Goal: Task Accomplishment & Management: Use online tool/utility

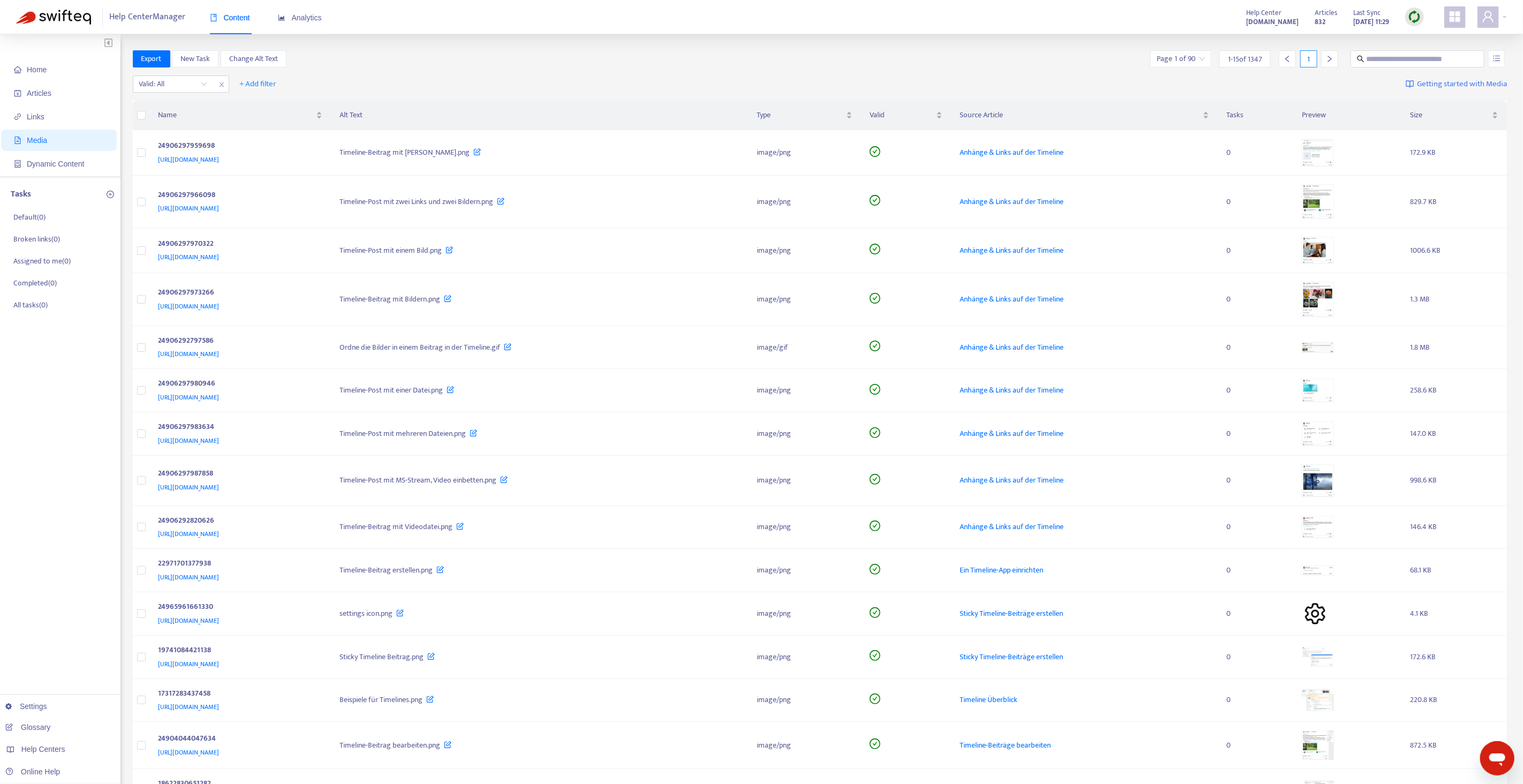
click at [1419, 20] on img at bounding box center [1414, 17] width 13 height 13
click at [1420, 50] on link "Full Sync" at bounding box center [1434, 56] width 39 height 12
click at [52, 71] on span "Home" at bounding box center [61, 69] width 94 height 21
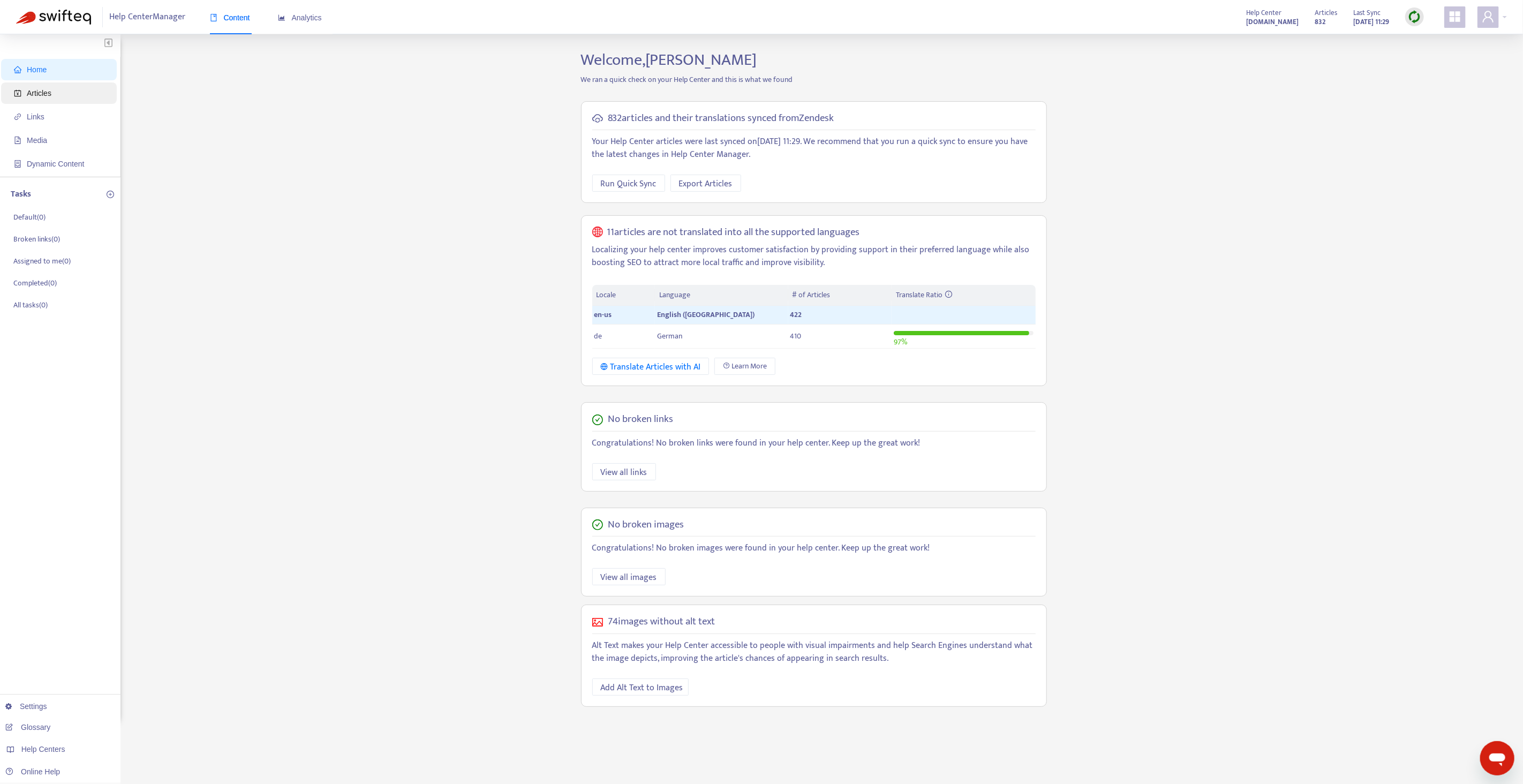
click at [52, 82] on span "Articles" at bounding box center [61, 93] width 94 height 21
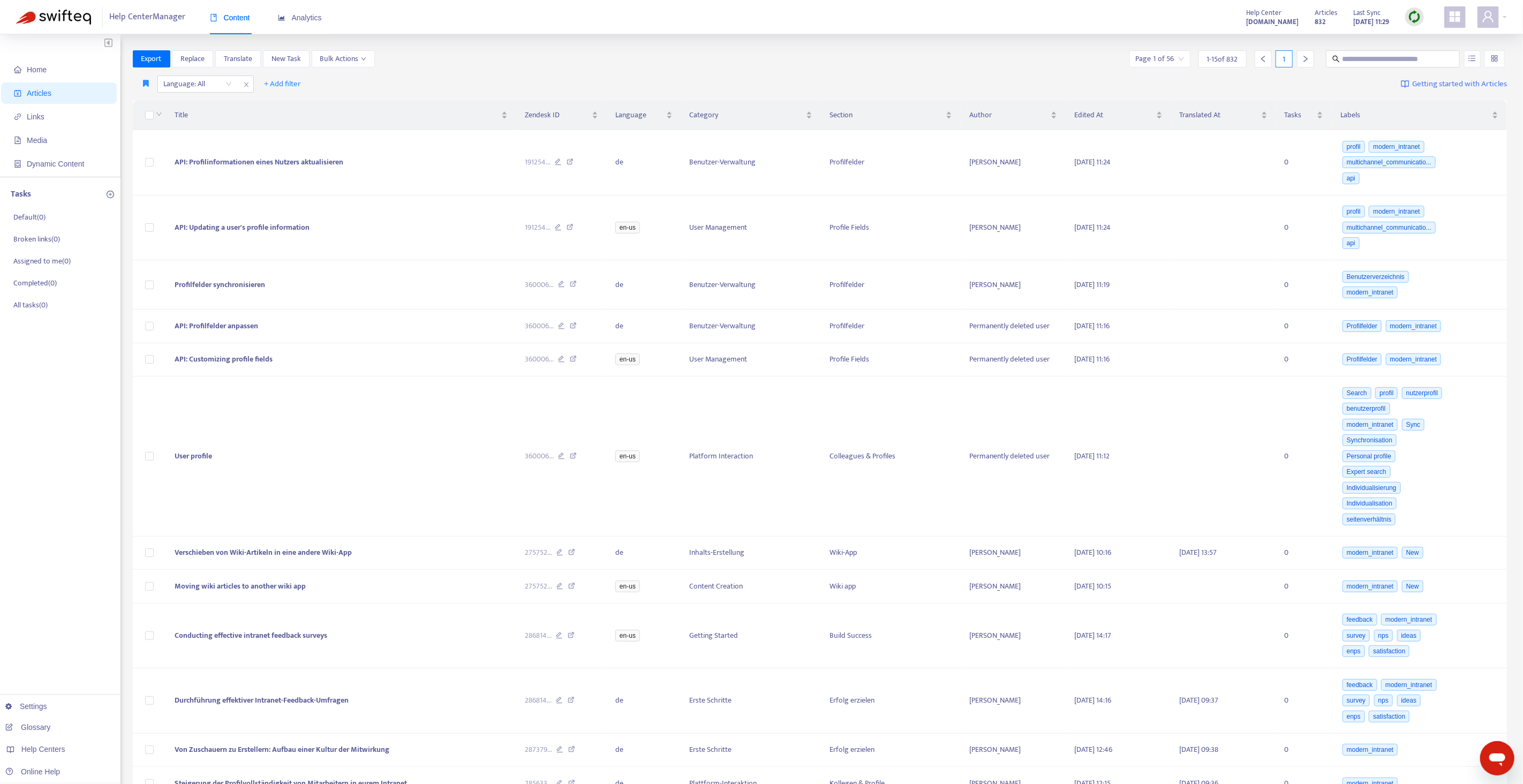
click at [1418, 16] on img at bounding box center [1414, 17] width 13 height 13
click at [1427, 35] on link "Quick Sync" at bounding box center [1437, 39] width 46 height 12
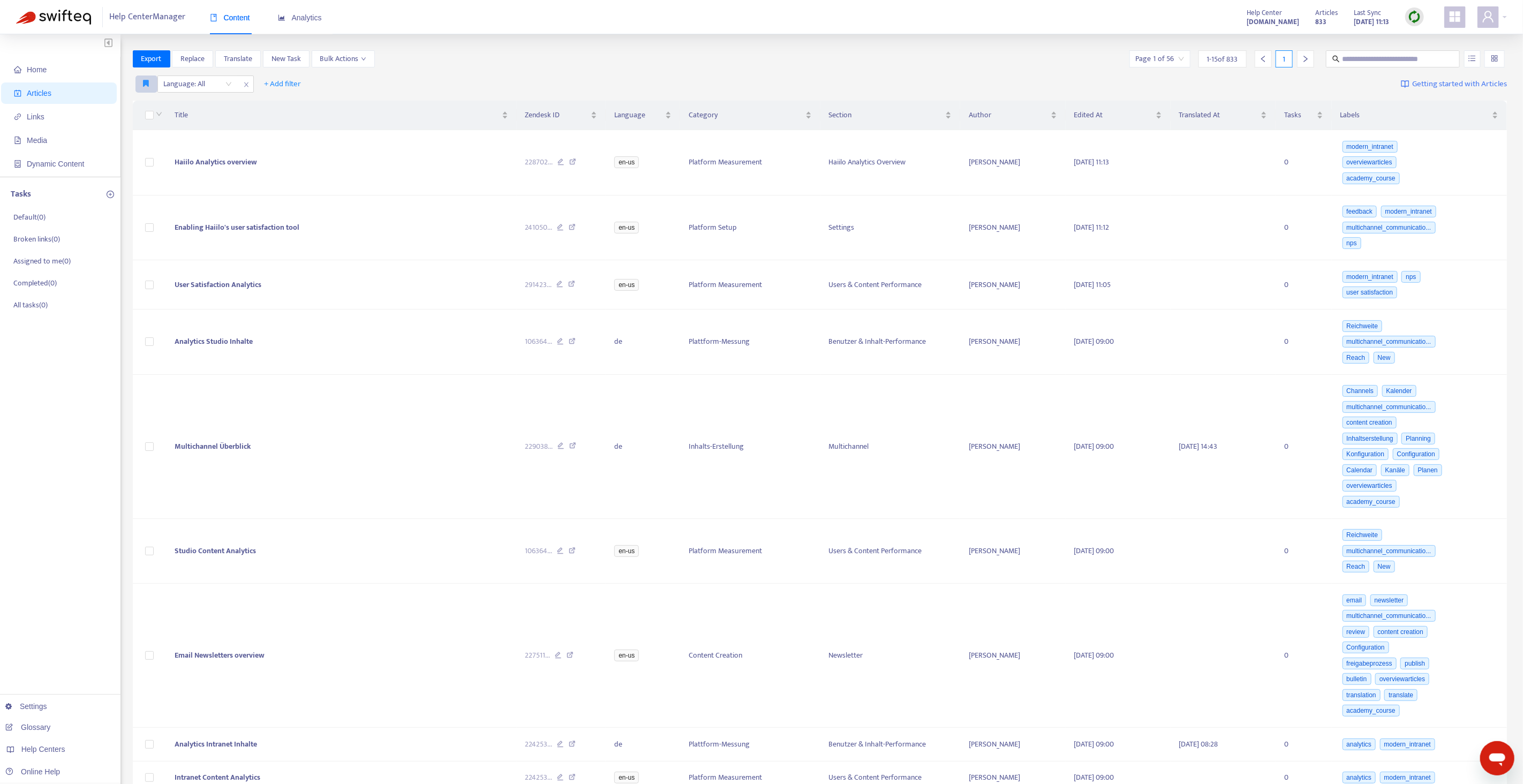
drag, startPoint x: 143, startPoint y: 76, endPoint x: 148, endPoint y: 87, distance: 12.1
click at [143, 76] on button "button" at bounding box center [147, 84] width 22 height 17
click at [157, 105] on span "English only" at bounding box center [162, 105] width 37 height 12
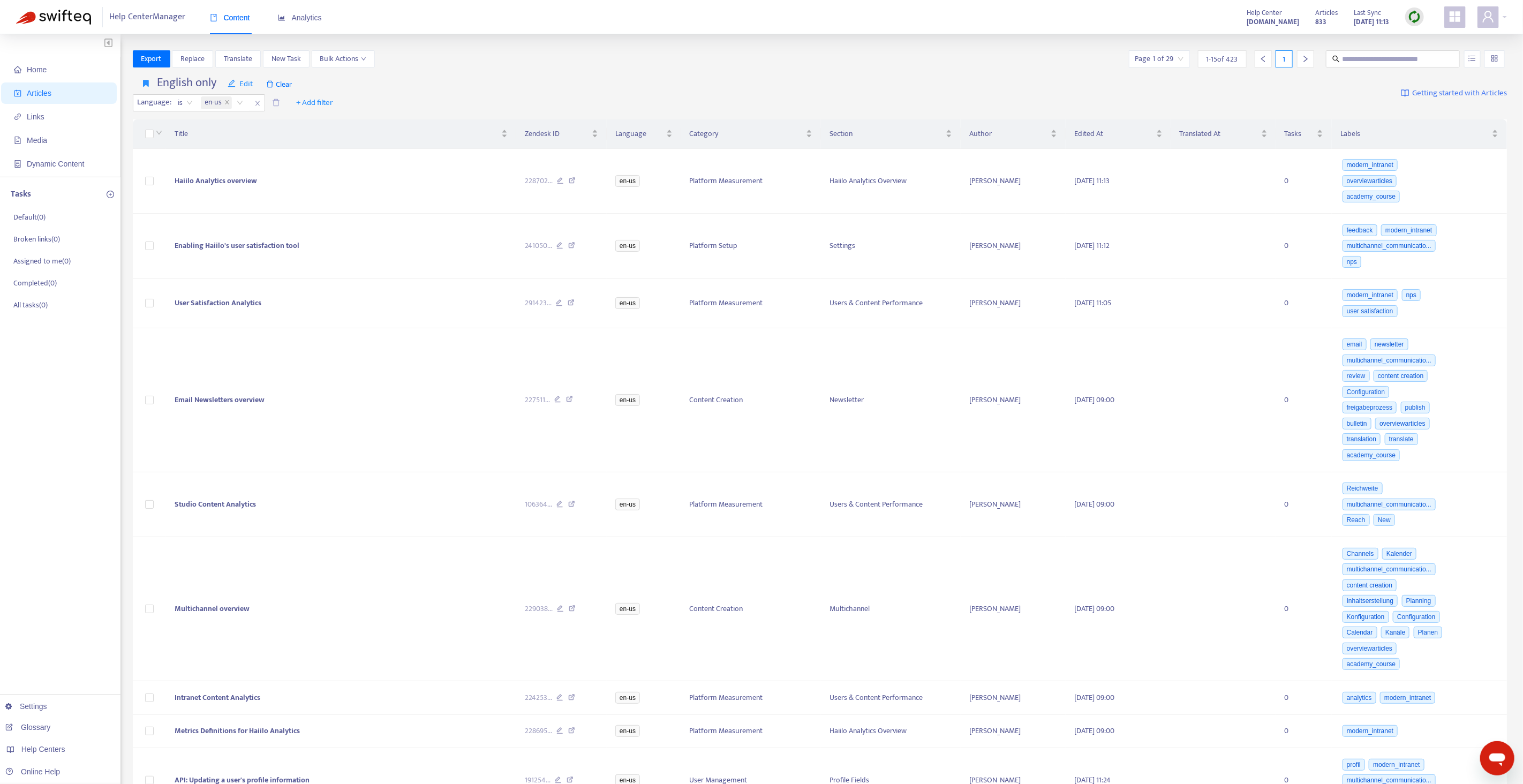
click at [528, 65] on div "Export Replace Translate New Task Bulk Actions Page 1 of 29 1 - 15 of 423 1" at bounding box center [820, 59] width 1375 height 17
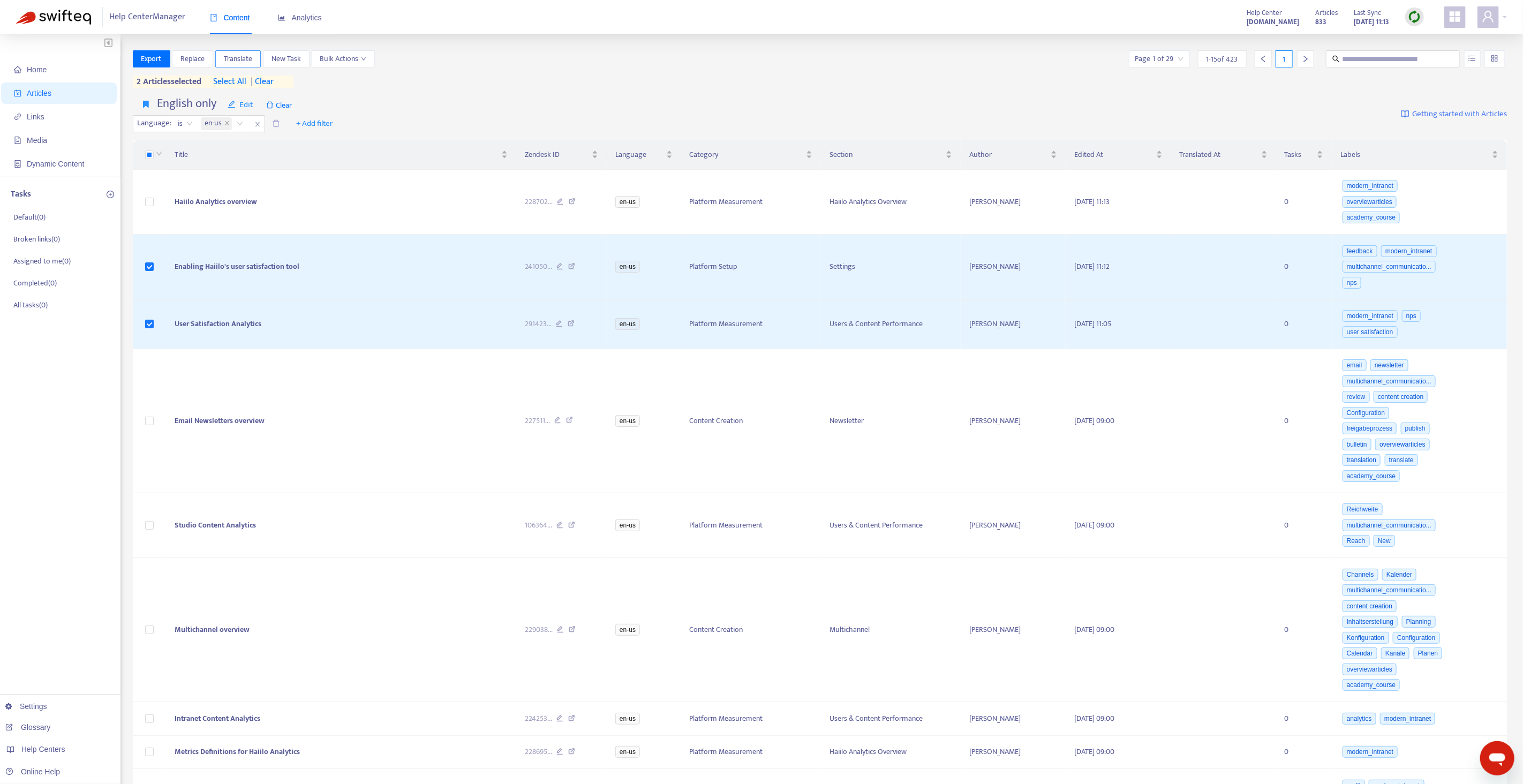
click at [233, 58] on span "Translate" at bounding box center [238, 59] width 28 height 12
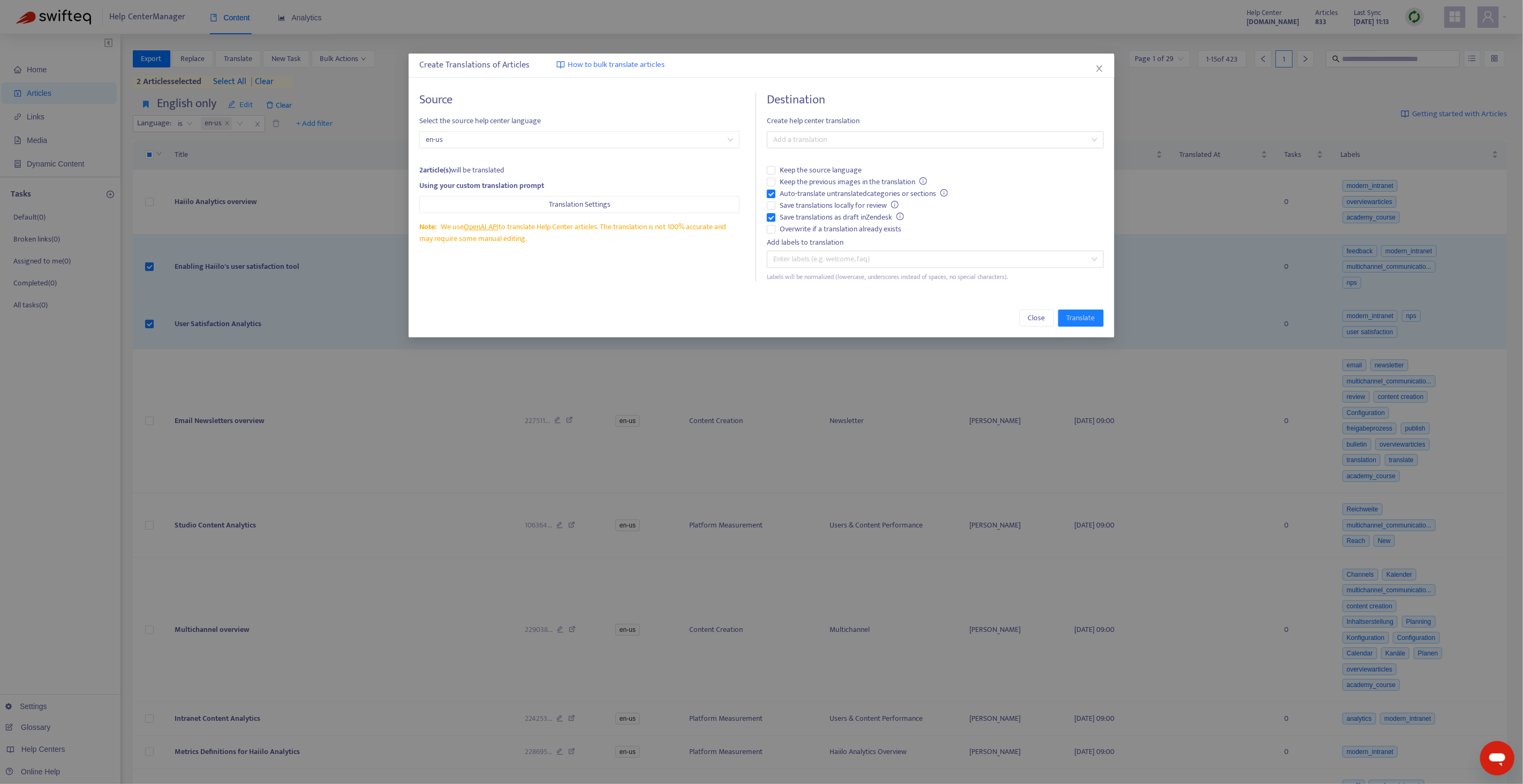
drag, startPoint x: 906, startPoint y: 145, endPoint x: 895, endPoint y: 150, distance: 12.1
click at [904, 147] on div "Add a translation" at bounding box center [935, 139] width 337 height 17
click at [794, 176] on div "German ( de )" at bounding box center [936, 178] width 320 height 12
click at [801, 231] on span "Overwrite if a translation already exists" at bounding box center [841, 229] width 130 height 12
click at [790, 189] on span "Auto-translate untranslated categories or sections" at bounding box center [864, 193] width 177 height 12
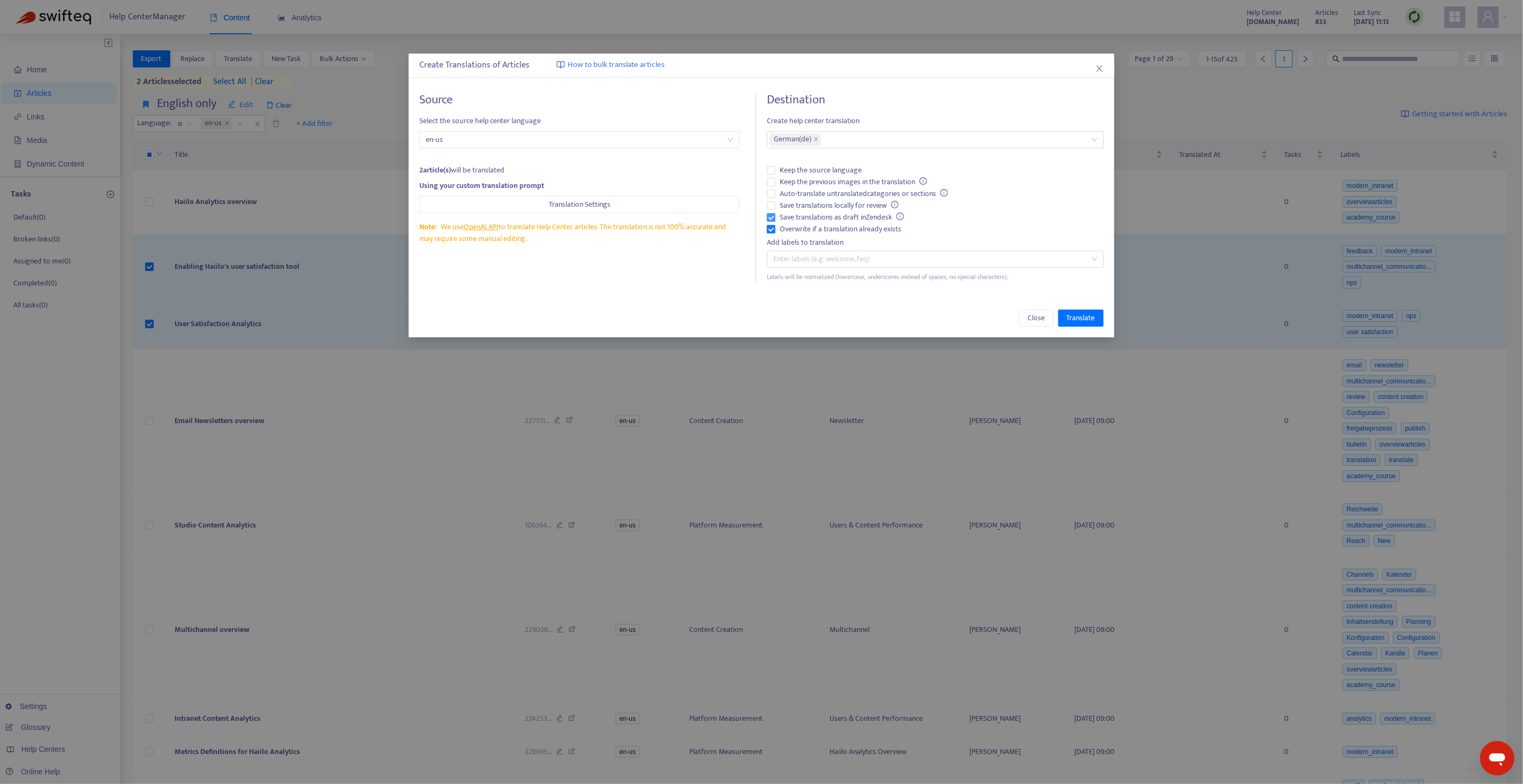
click at [798, 218] on span "Save translations as draft in Zendesk" at bounding box center [842, 217] width 133 height 12
drag, startPoint x: 814, startPoint y: 215, endPoint x: 817, endPoint y: 228, distance: 13.3
click at [814, 215] on span "Save translations as draft in Zendesk" at bounding box center [842, 217] width 133 height 12
click at [838, 294] on div "Create Translations of Articles How to bulk translate articles Source Select th…" at bounding box center [761, 195] width 706 height 284
drag, startPoint x: 1066, startPoint y: 320, endPoint x: 1092, endPoint y: 306, distance: 29.5
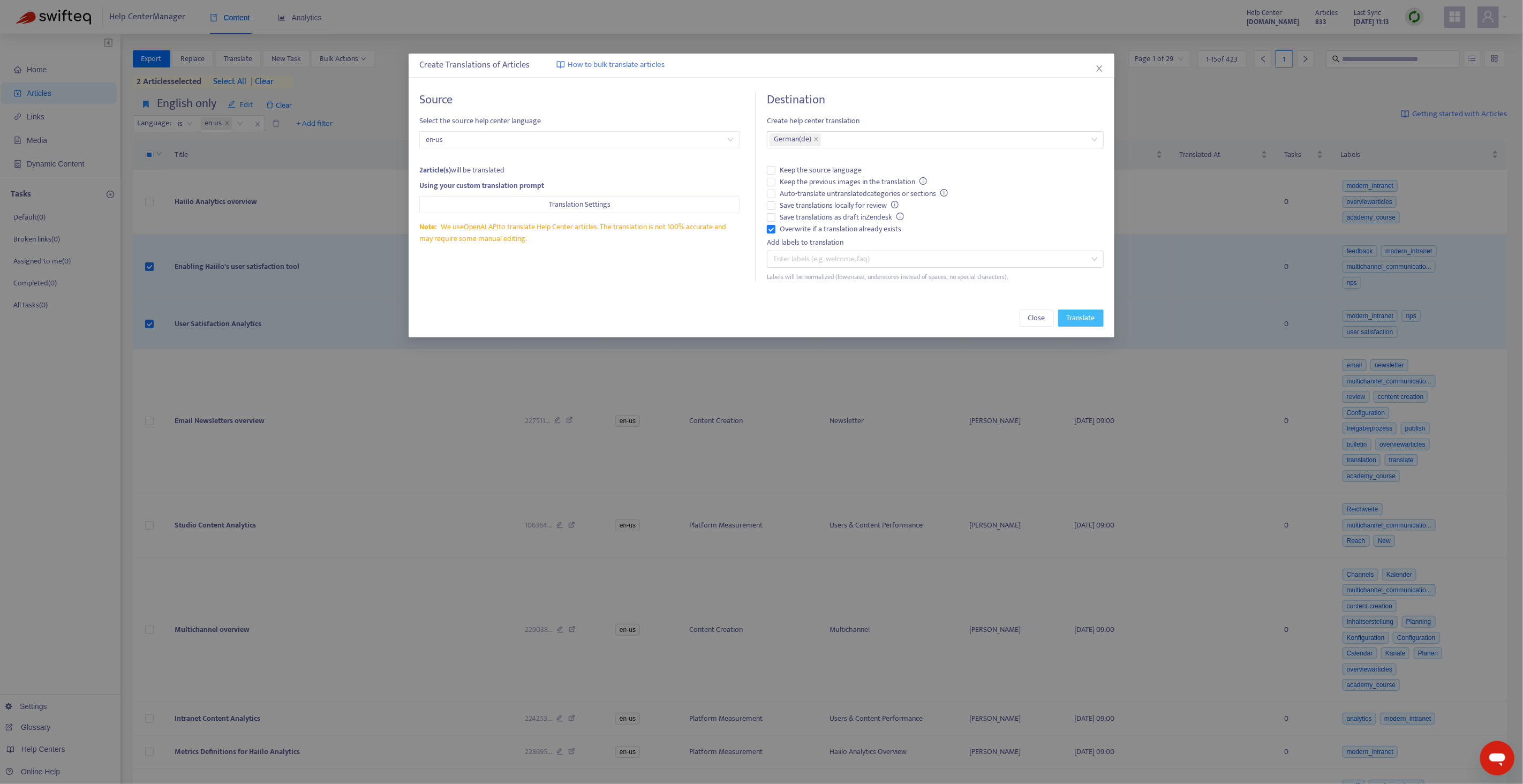
click at [1067, 321] on span "Translate" at bounding box center [1081, 318] width 28 height 12
